Goal: Obtain resource: Obtain resource

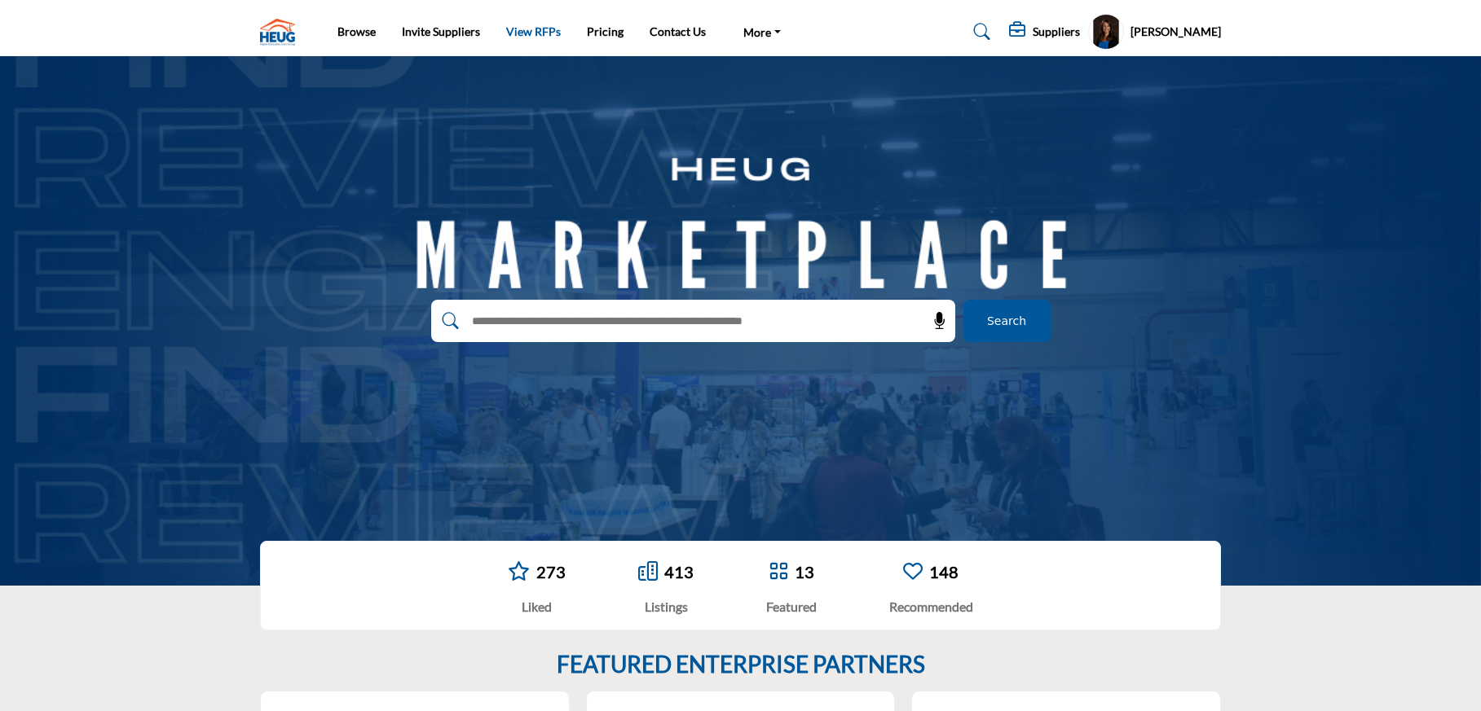
click at [525, 35] on link "View RFPs" at bounding box center [533, 31] width 55 height 14
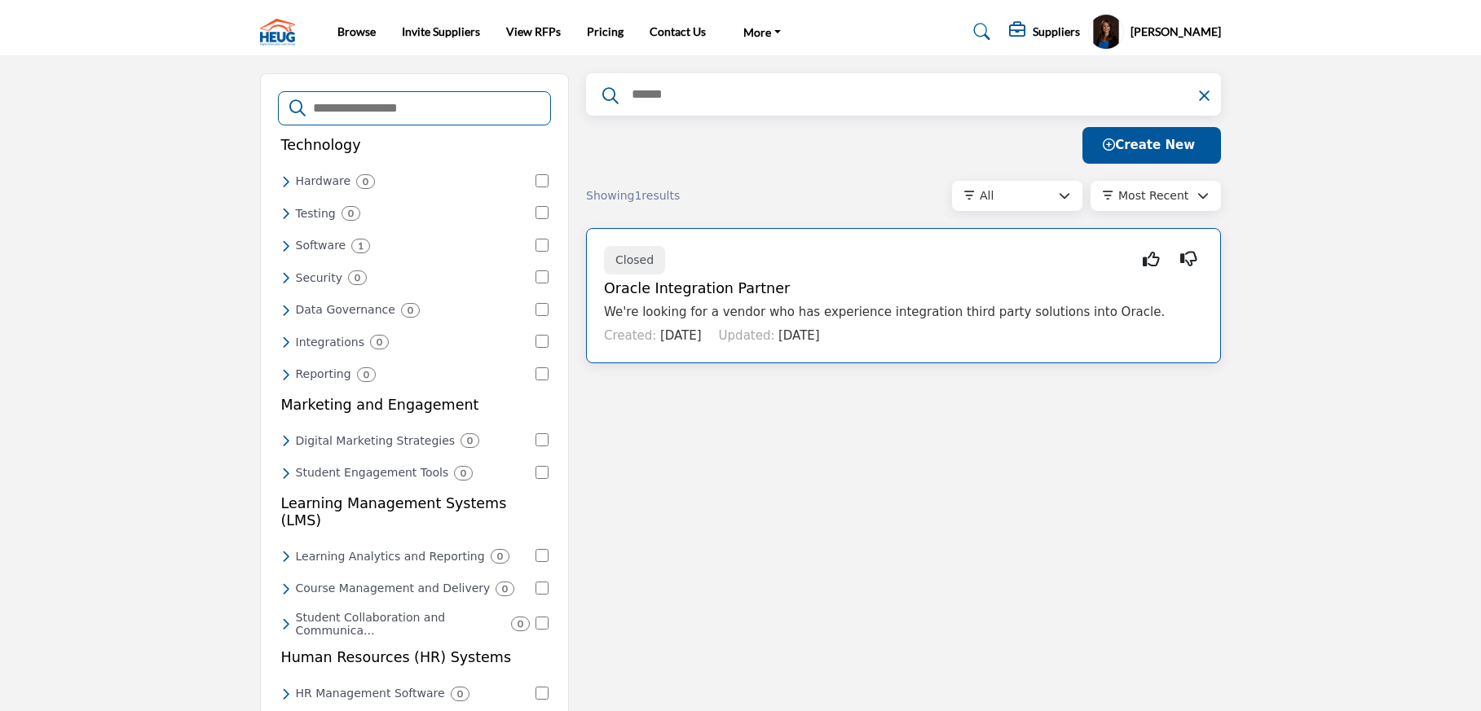
click at [888, 319] on p "We're looking for a vendor who has experience integration third party solutions…" at bounding box center [903, 312] width 599 height 19
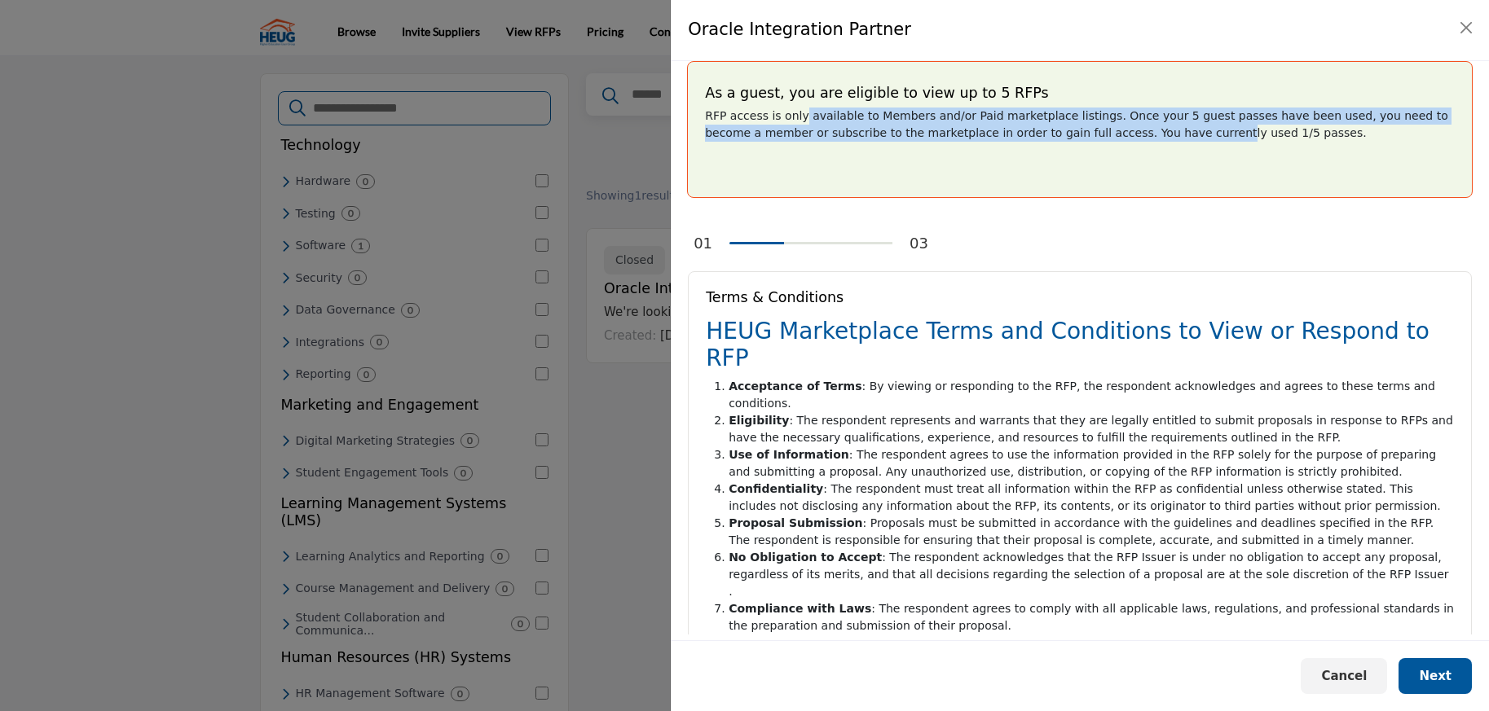
drag, startPoint x: 799, startPoint y: 120, endPoint x: 1156, endPoint y: 126, distance: 356.2
click at [1156, 126] on p "RFP access is only available to Members and/or Paid marketplace listings. Once …" at bounding box center [1080, 125] width 750 height 34
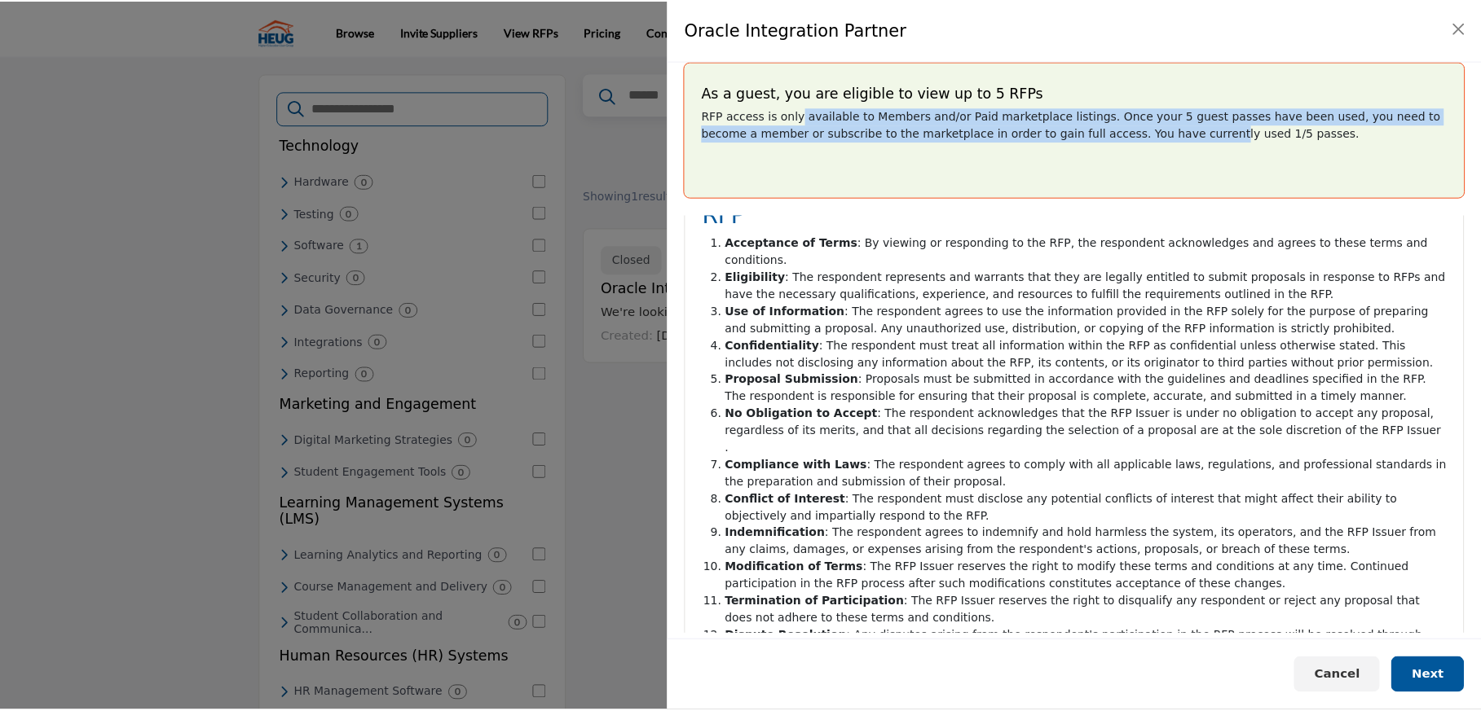
scroll to position [193, 0]
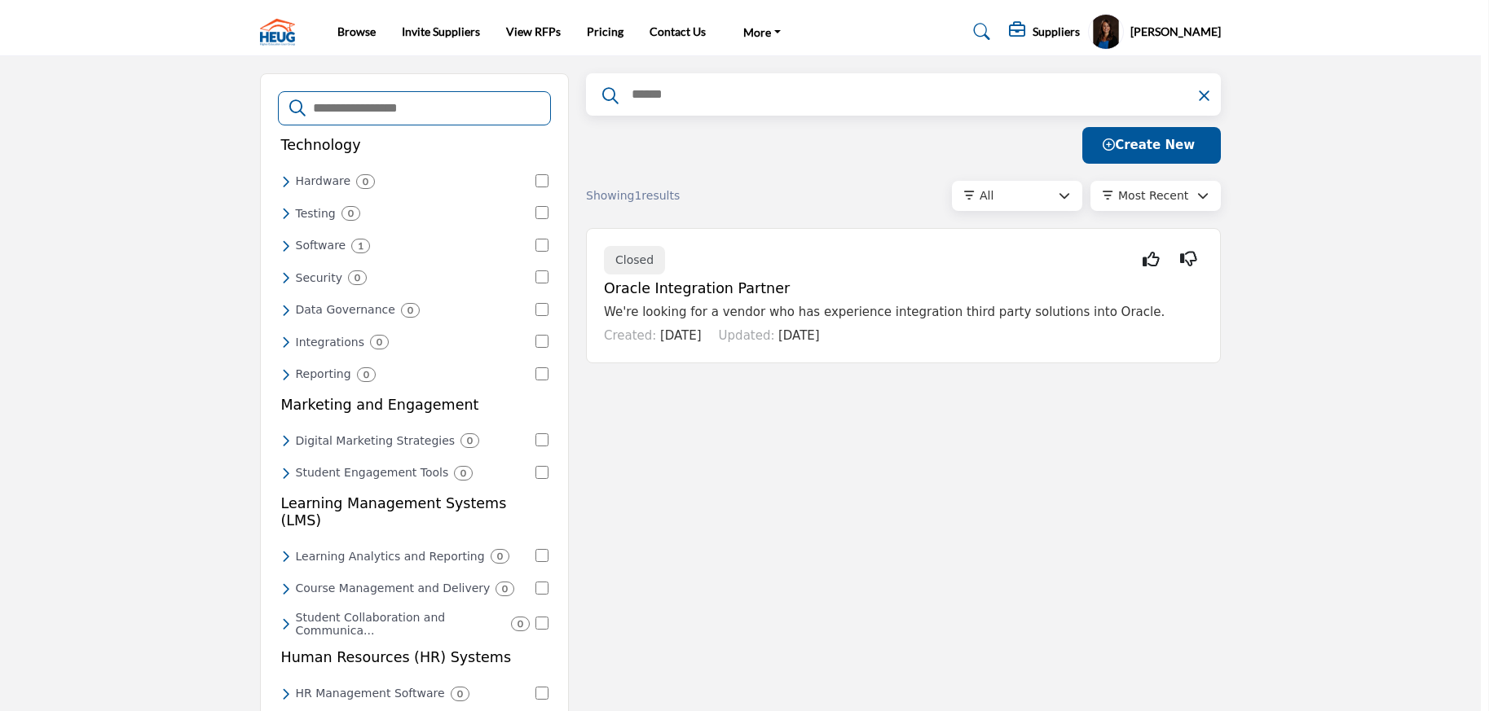
click at [624, 558] on div at bounding box center [744, 355] width 1489 height 711
